Goal: Information Seeking & Learning: Learn about a topic

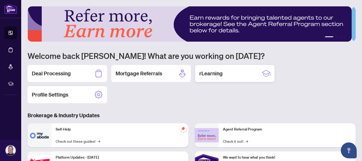
click at [213, 73] on h2 "rLearning" at bounding box center [210, 73] width 23 height 7
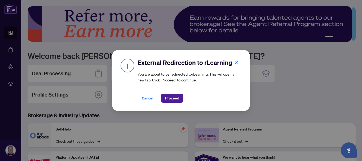
click at [170, 99] on span "Proceed" at bounding box center [172, 98] width 14 height 8
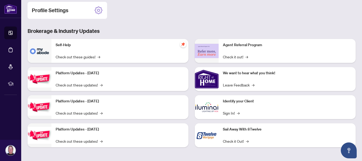
scroll to position [5, 0]
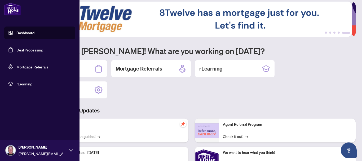
click at [30, 84] on span "rLearning" at bounding box center [43, 84] width 55 height 6
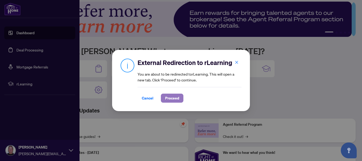
click at [178, 97] on span "Proceed" at bounding box center [172, 98] width 14 height 8
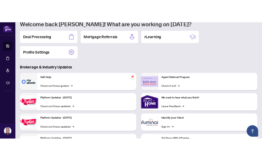
scroll to position [0, 0]
